Goal: Information Seeking & Learning: Learn about a topic

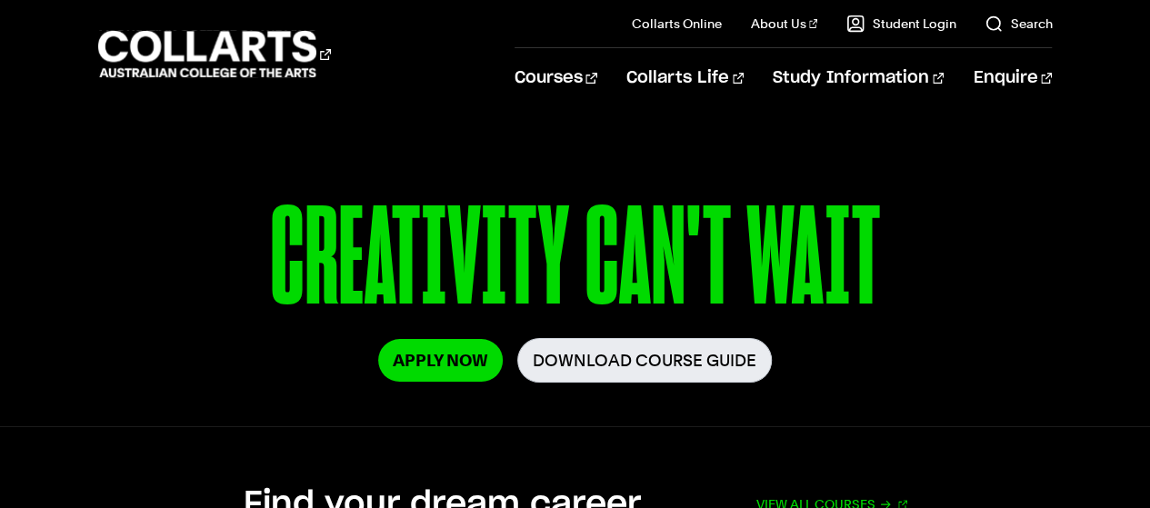
scroll to position [229, 0]
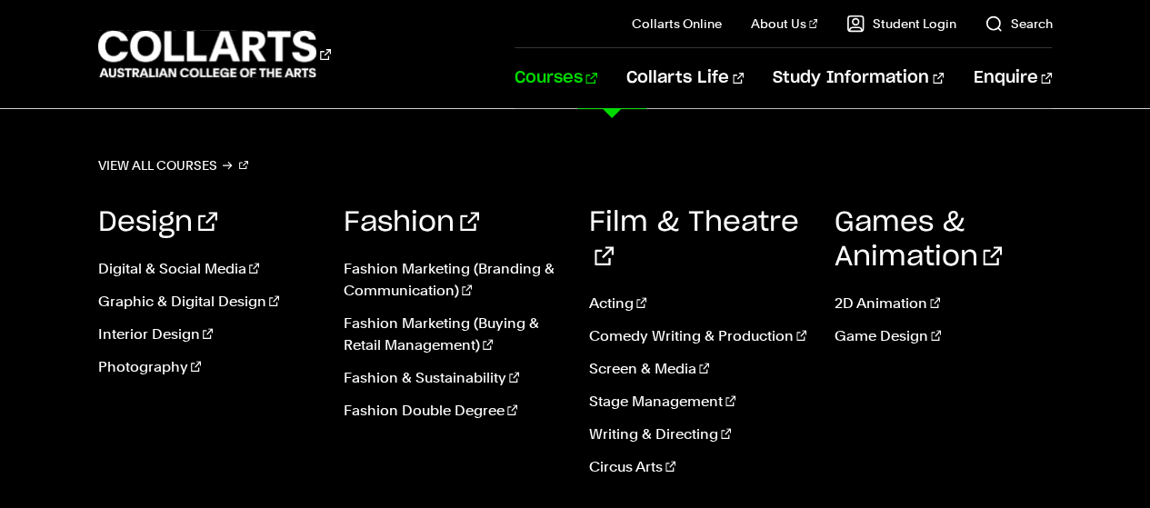
click at [597, 84] on link "Courses" at bounding box center [555, 78] width 83 height 60
click at [663, 391] on link "Stage Management" at bounding box center [698, 402] width 218 height 22
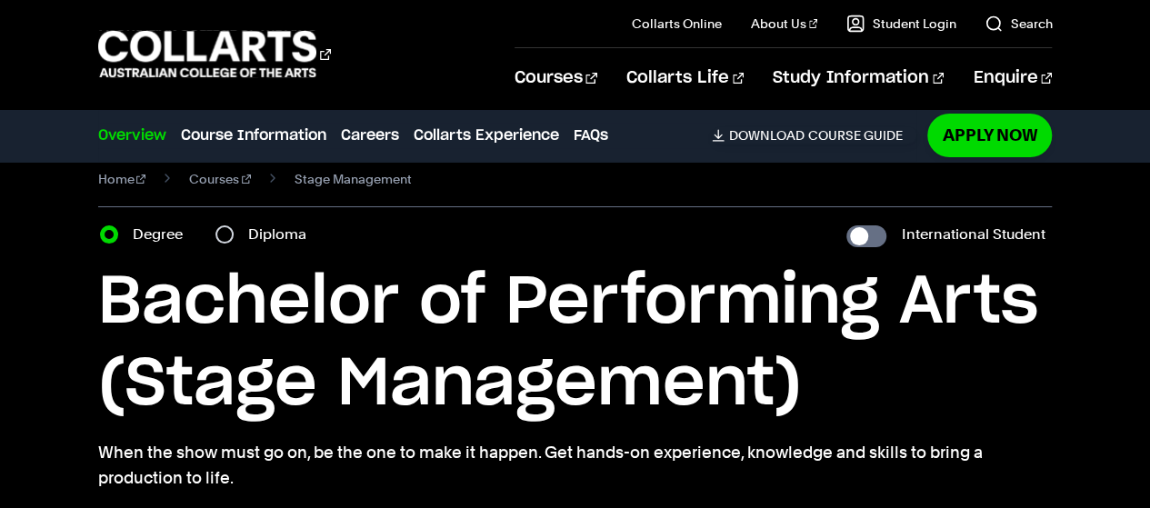
scroll to position [25, 0]
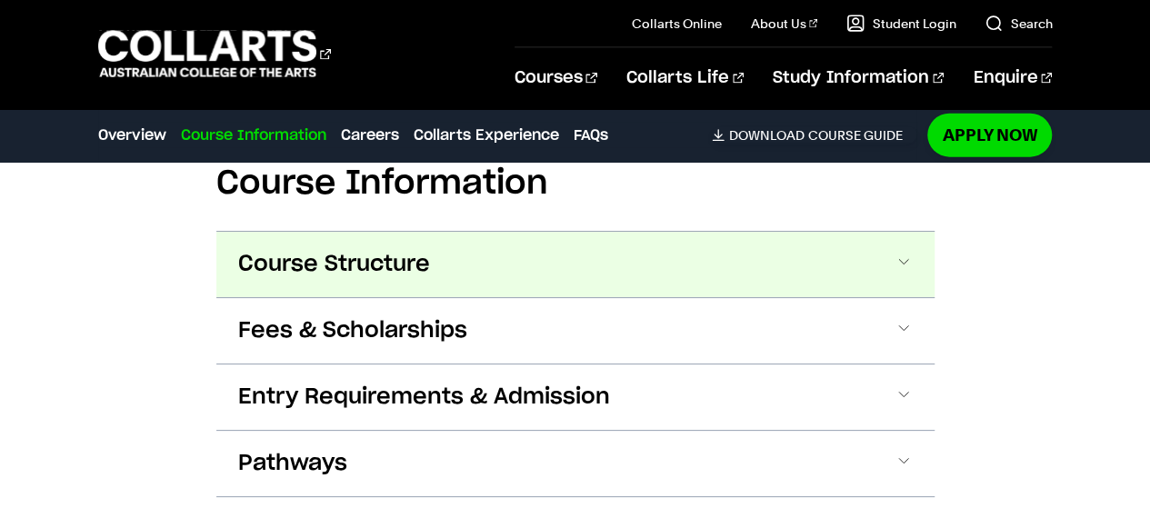
click at [630, 232] on button "Course Structure" at bounding box center [575, 264] width 718 height 65
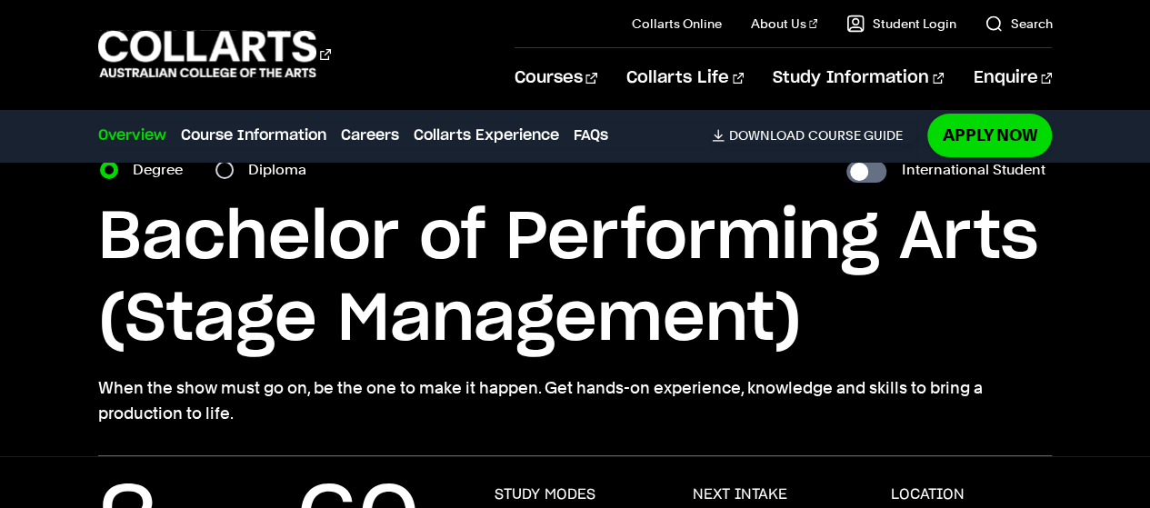
scroll to position [0, 0]
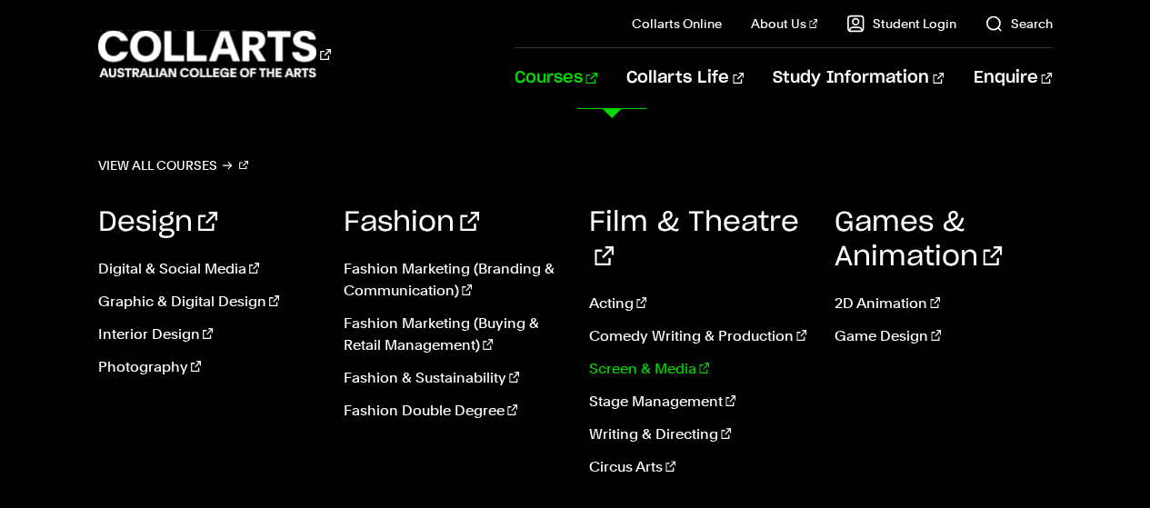
click at [635, 358] on link "Screen & Media" at bounding box center [698, 369] width 218 height 22
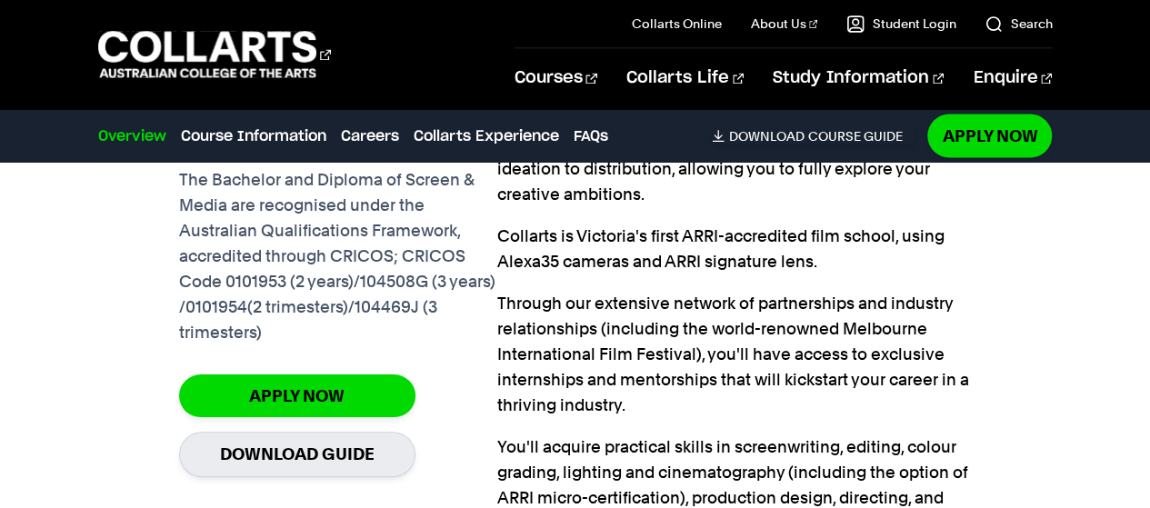
scroll to position [1596, 0]
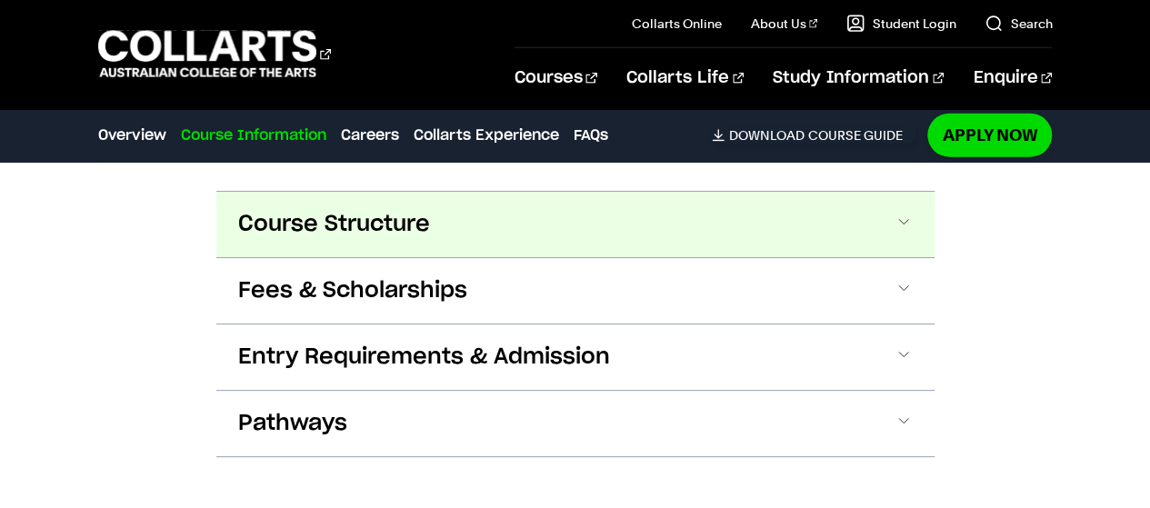
click at [523, 237] on button "Course Structure" at bounding box center [575, 224] width 718 height 65
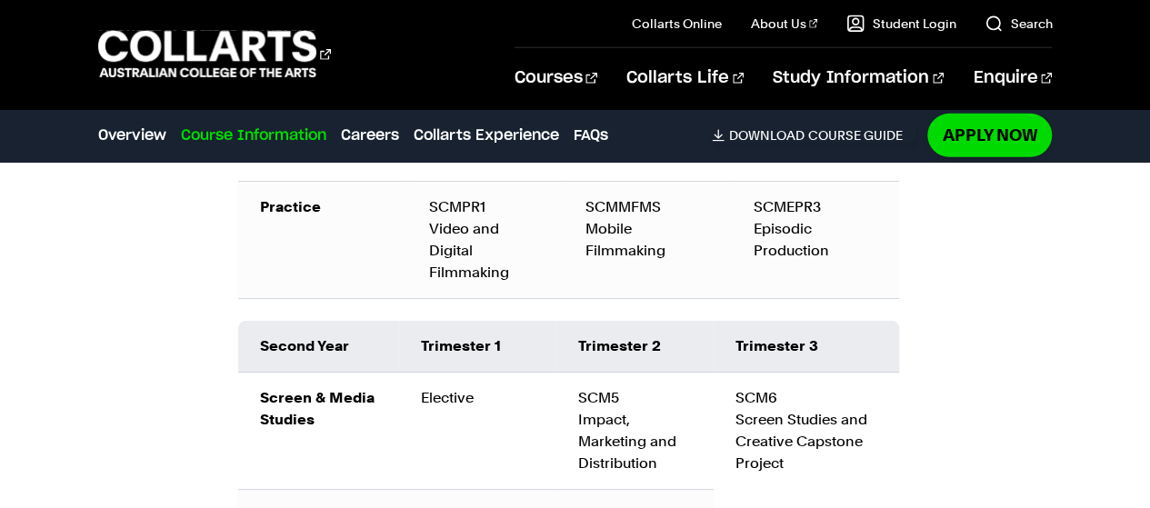
scroll to position [2845, 0]
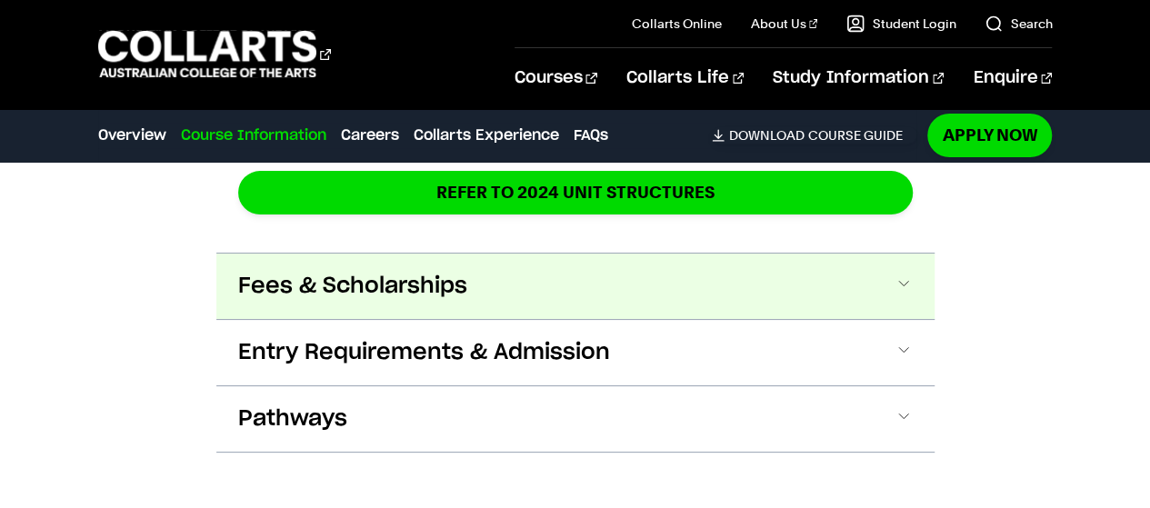
click at [543, 266] on button "Fees & Scholarships" at bounding box center [575, 286] width 718 height 65
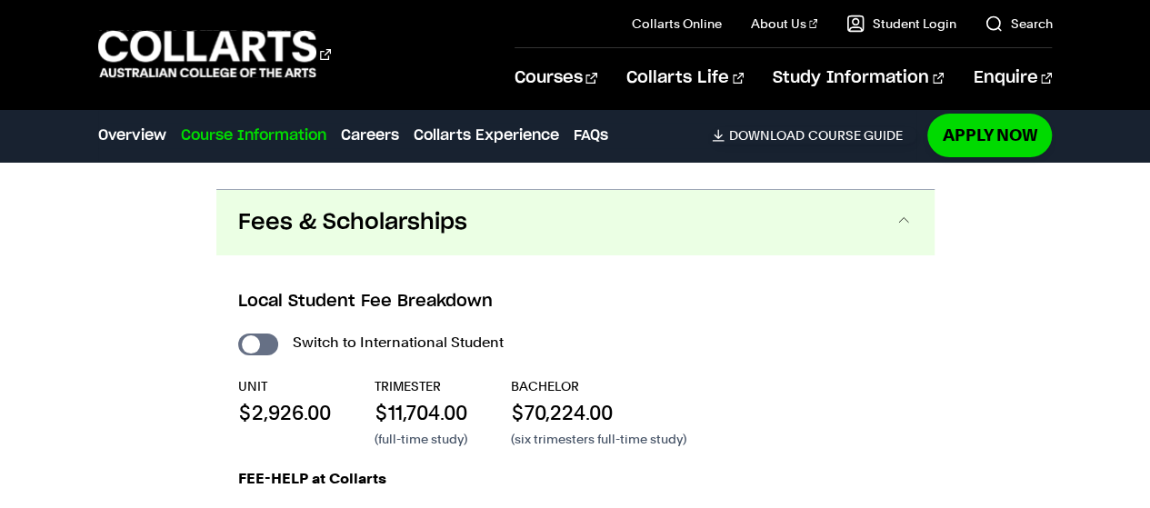
scroll to position [3444, 0]
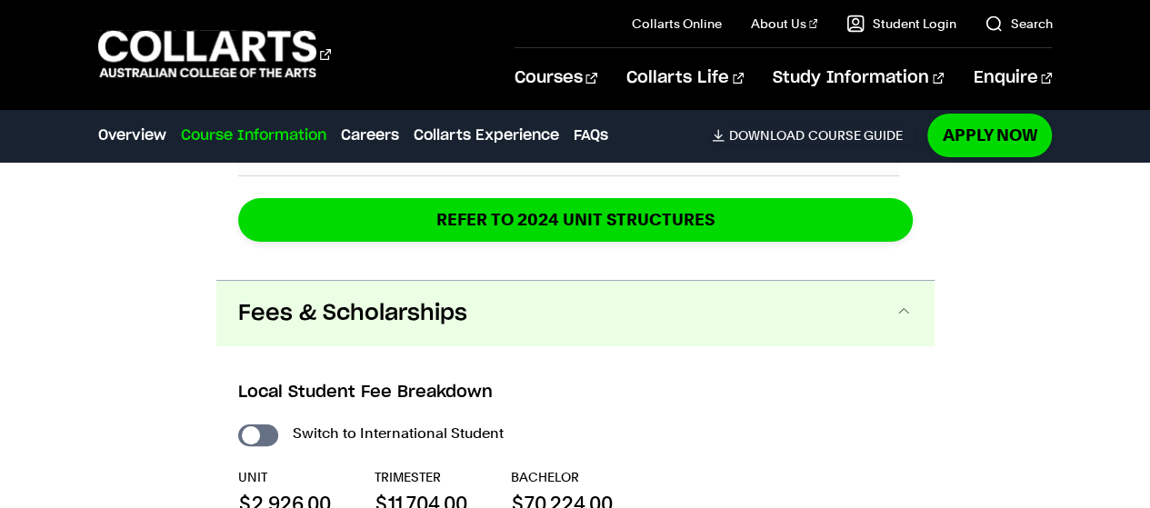
click at [628, 297] on button "Fees & Scholarships" at bounding box center [575, 313] width 718 height 65
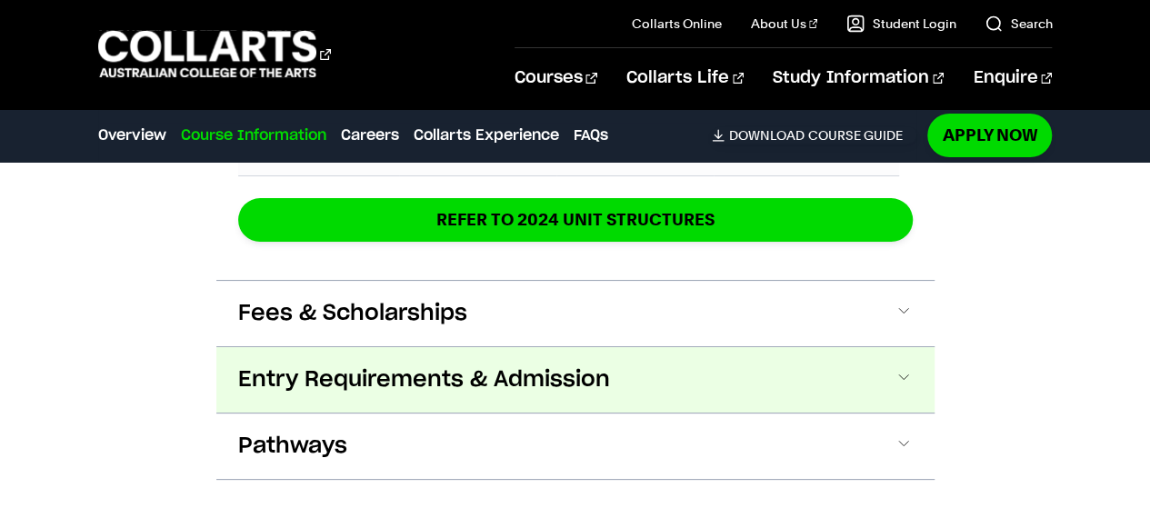
click at [533, 373] on button "Entry Requirements & Admission" at bounding box center [575, 379] width 718 height 65
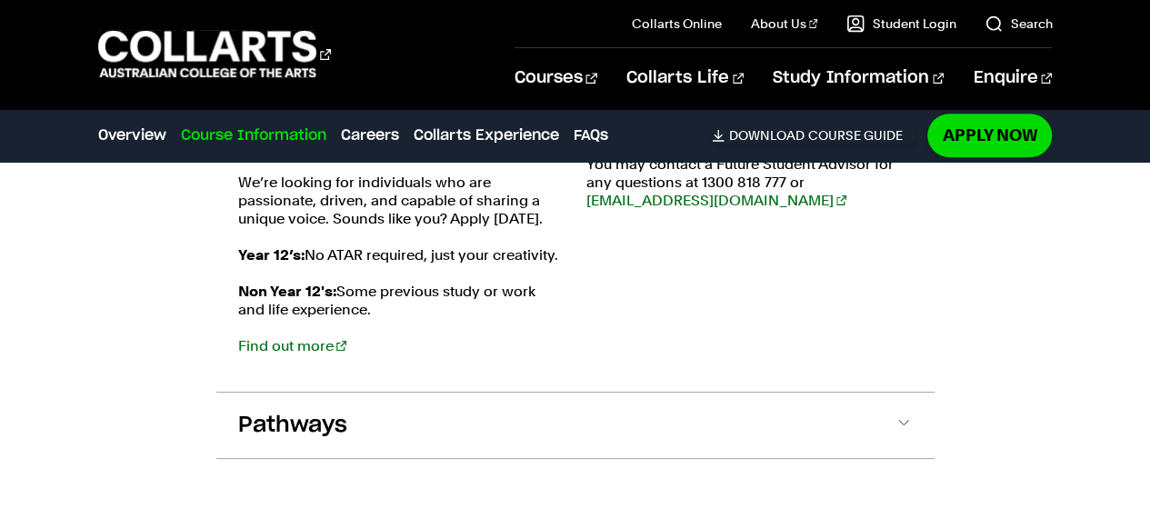
scroll to position [3900, 0]
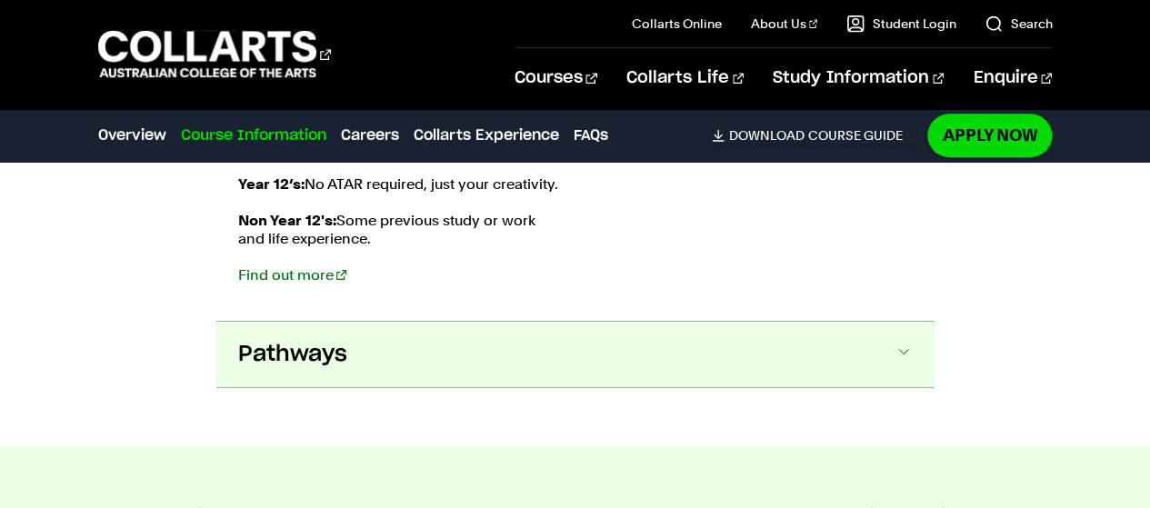
drag, startPoint x: 591, startPoint y: 328, endPoint x: 867, endPoint y: 334, distance: 276.4
click at [867, 334] on button "Pathways" at bounding box center [575, 354] width 718 height 65
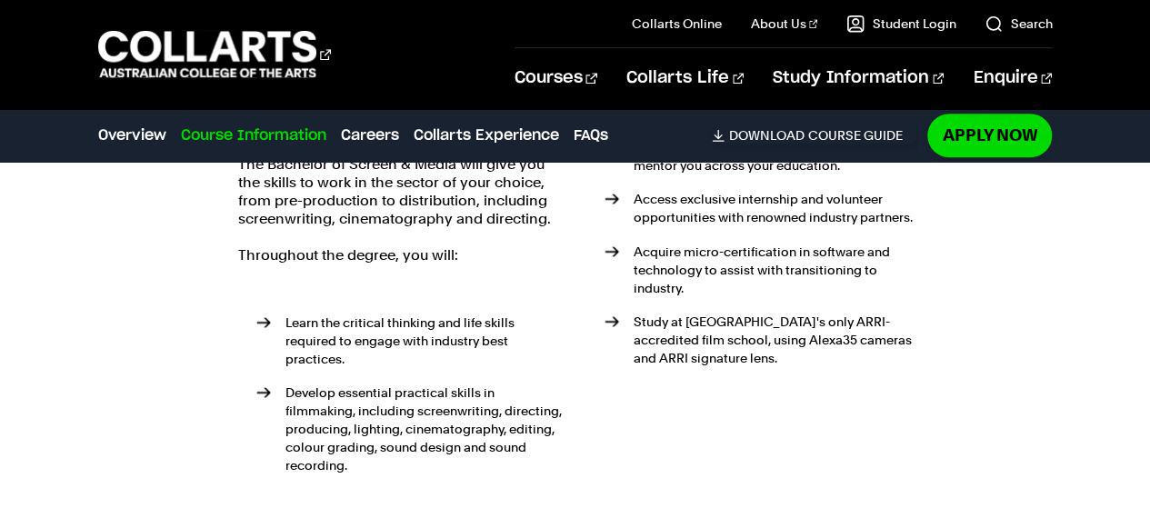
scroll to position [4492, 0]
